Goal: Book appointment/travel/reservation

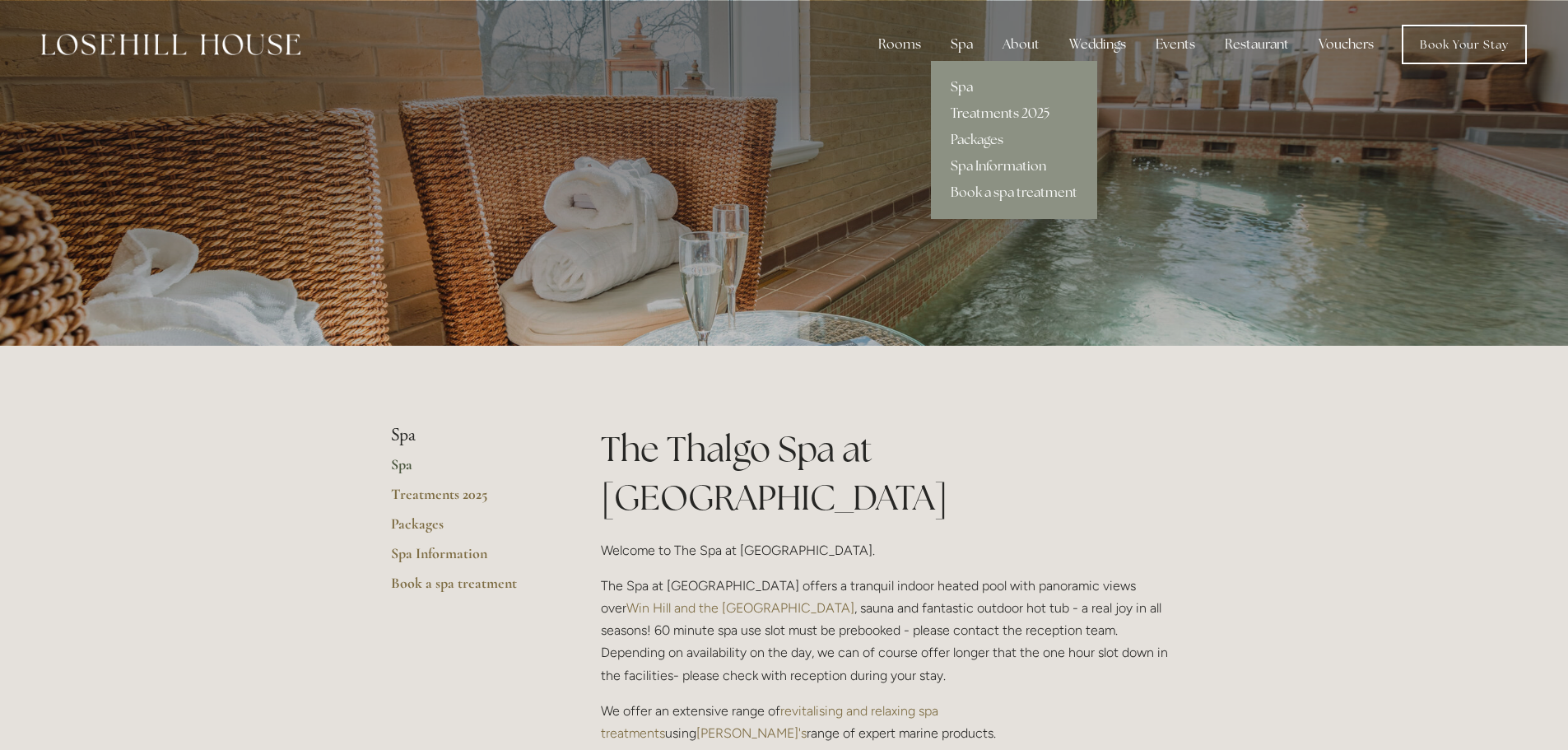
click at [996, 105] on link "Treatments 2025" at bounding box center [1014, 113] width 167 height 26
click at [959, 135] on link "Packages" at bounding box center [1014, 139] width 167 height 26
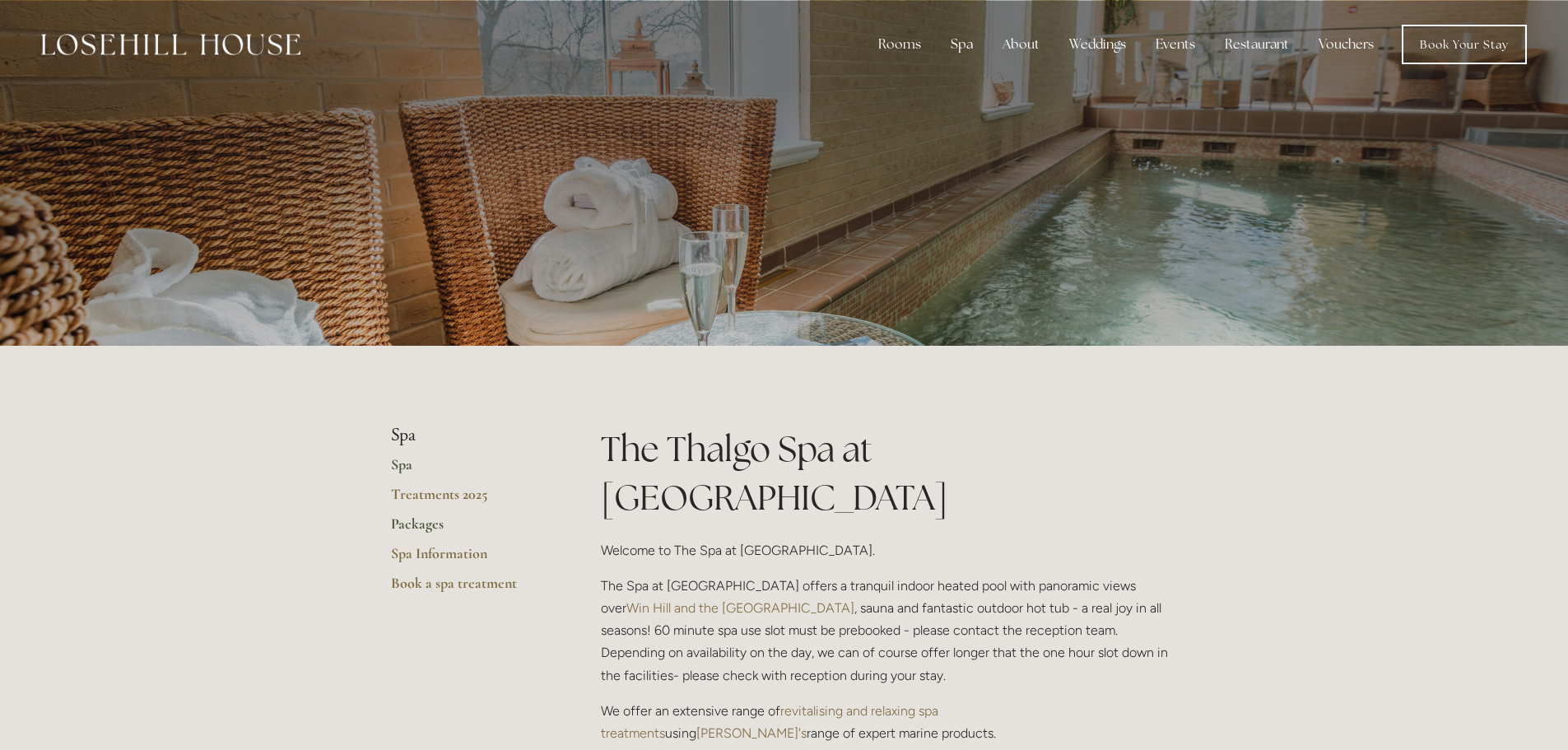
click at [417, 519] on link "Packages" at bounding box center [470, 529] width 157 height 29
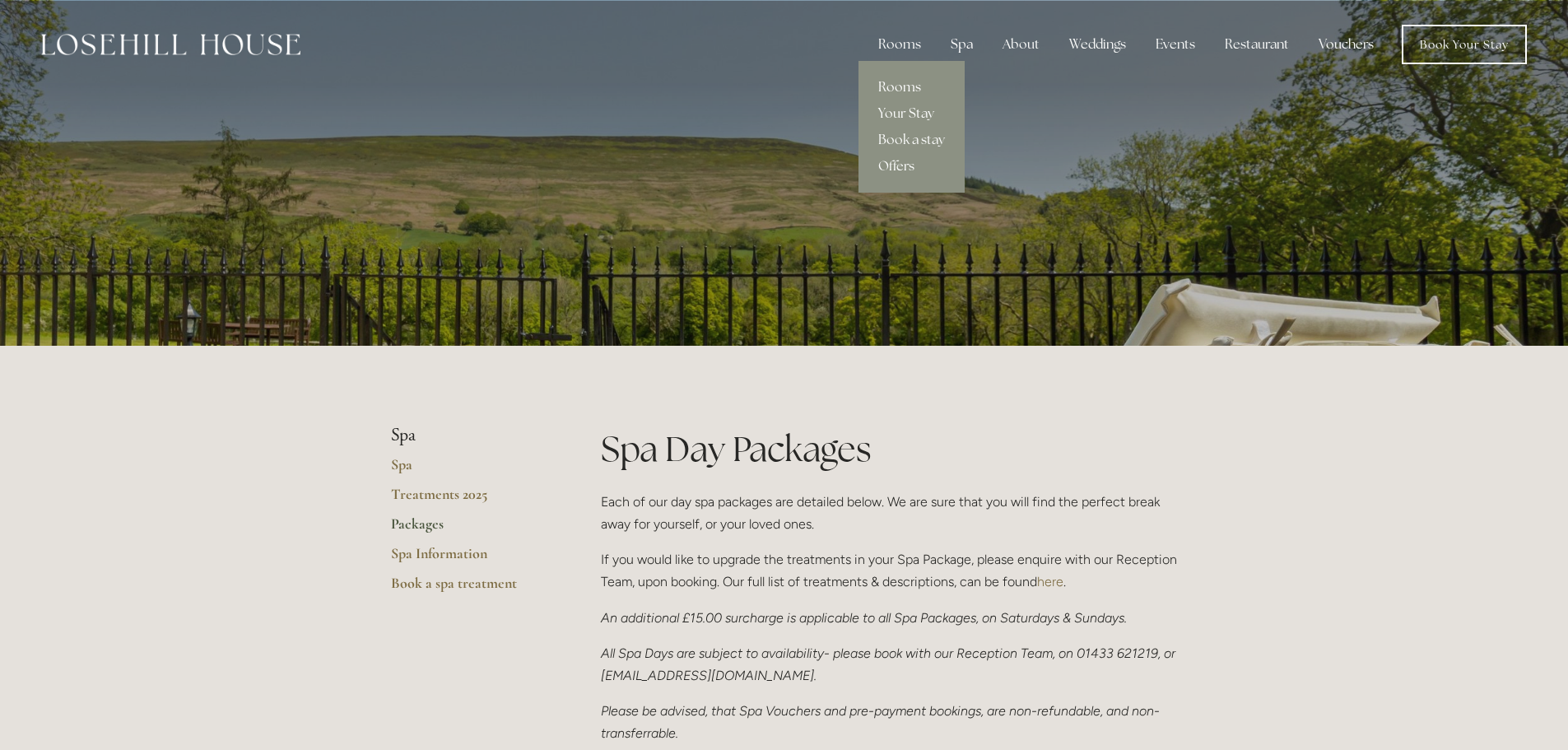
click at [925, 81] on link "Rooms" at bounding box center [911, 87] width 106 height 26
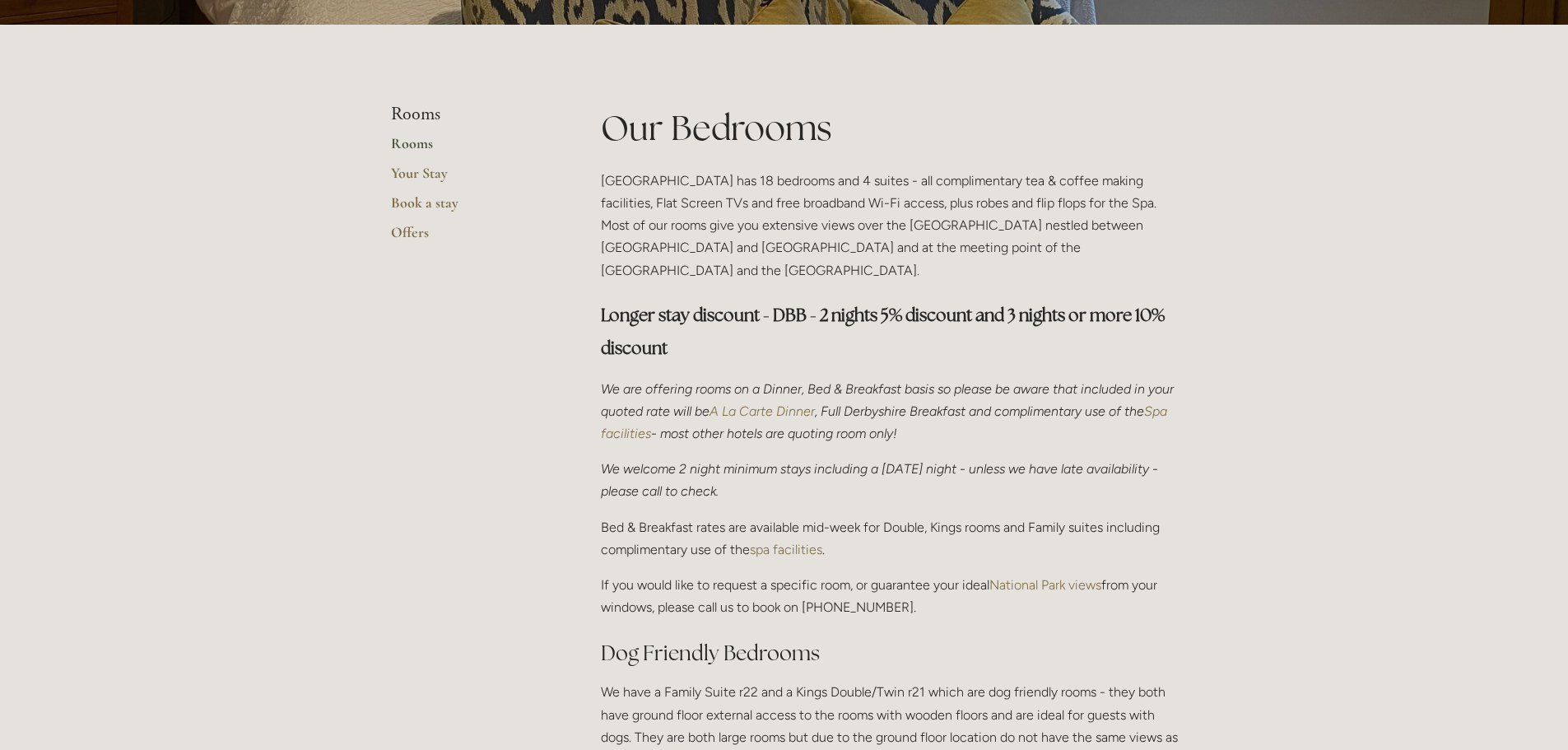
scroll to position [329, 0]
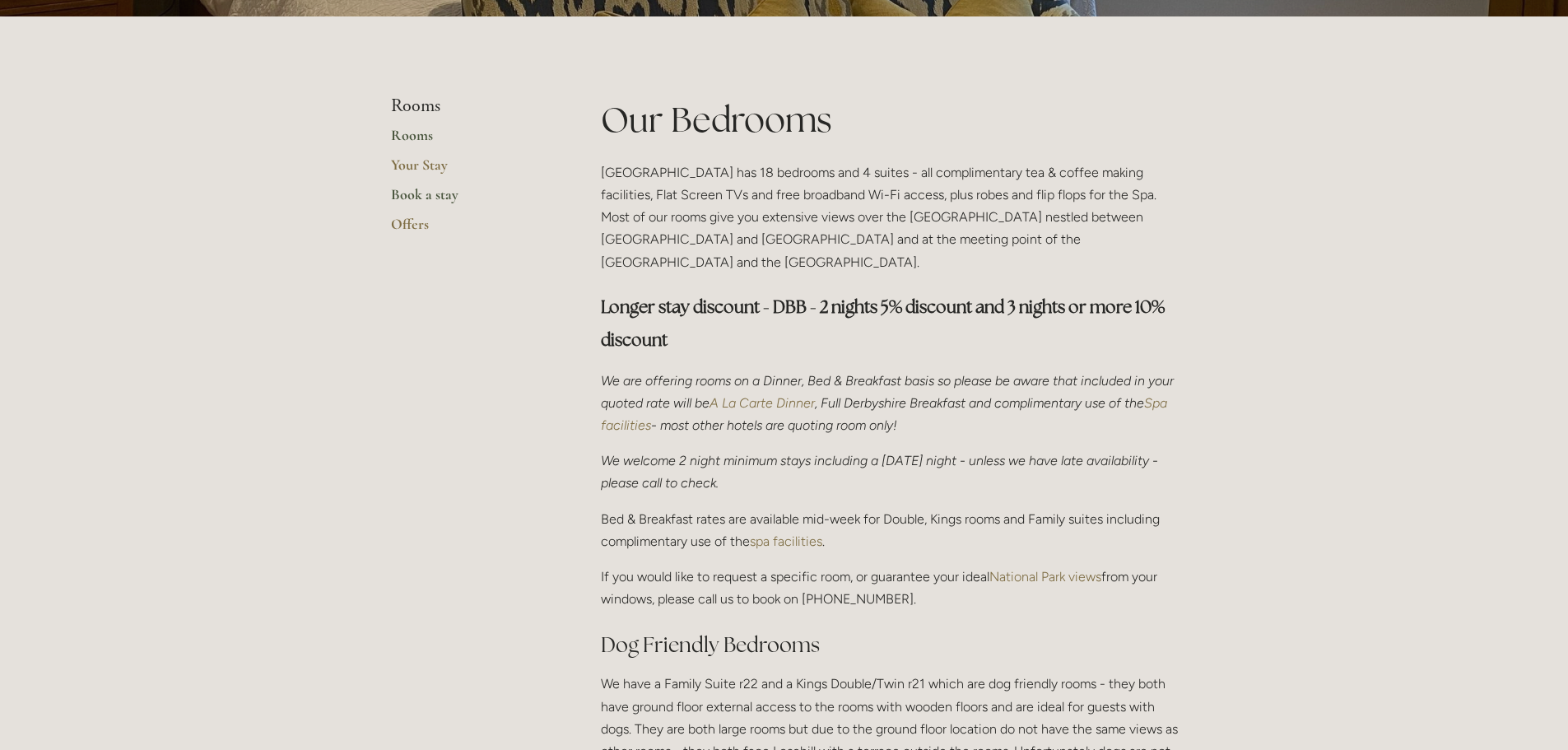
click at [434, 187] on link "Book a stay" at bounding box center [470, 200] width 157 height 29
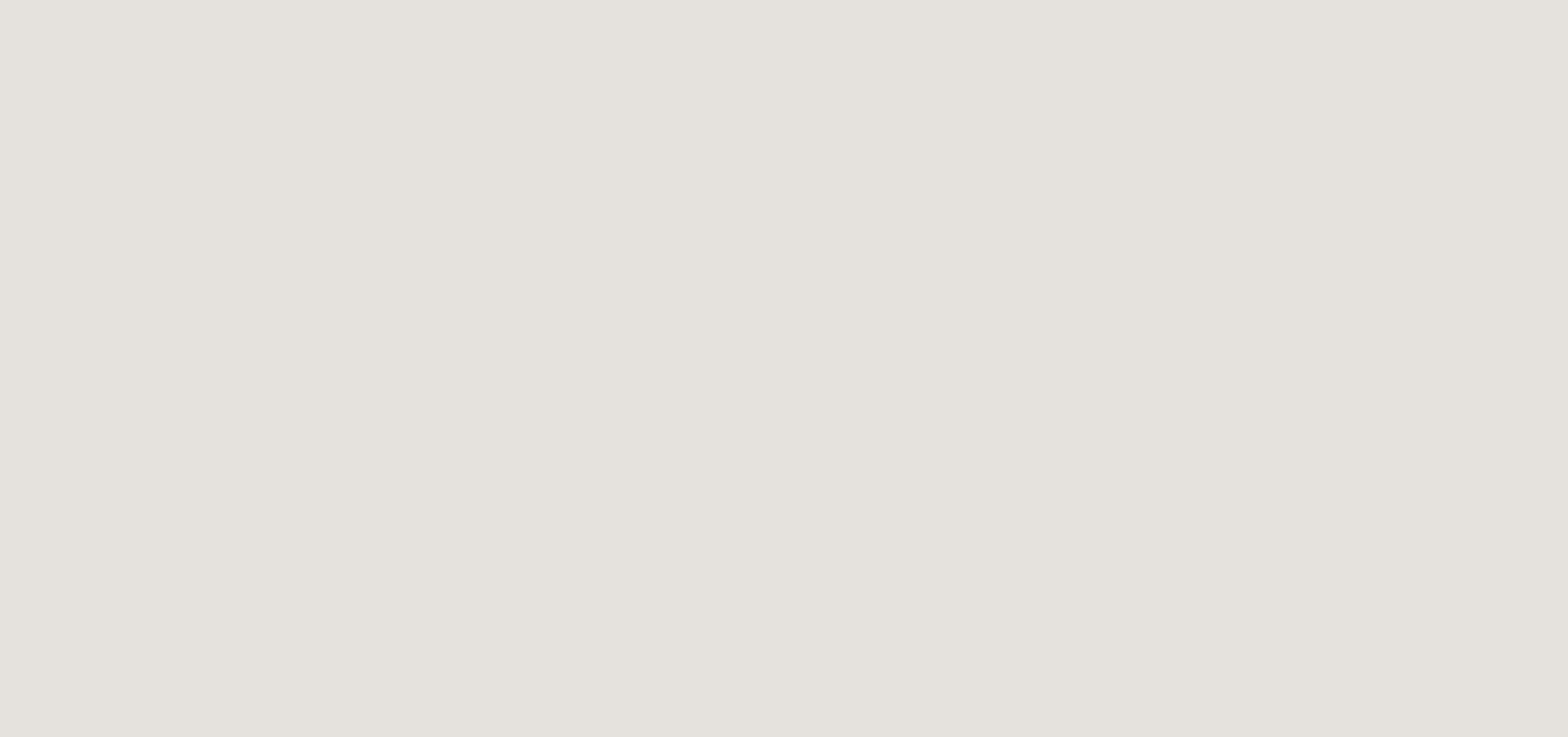
scroll to position [494, 0]
